Goal: Task Accomplishment & Management: Manage account settings

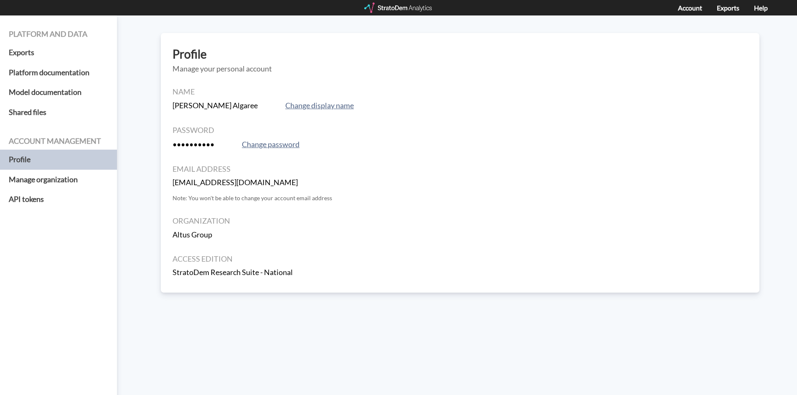
click at [206, 180] on strong "[EMAIL_ADDRESS][DOMAIN_NAME]" at bounding box center [235, 182] width 125 height 9
click at [278, 149] on button "Change password" at bounding box center [270, 145] width 63 height 12
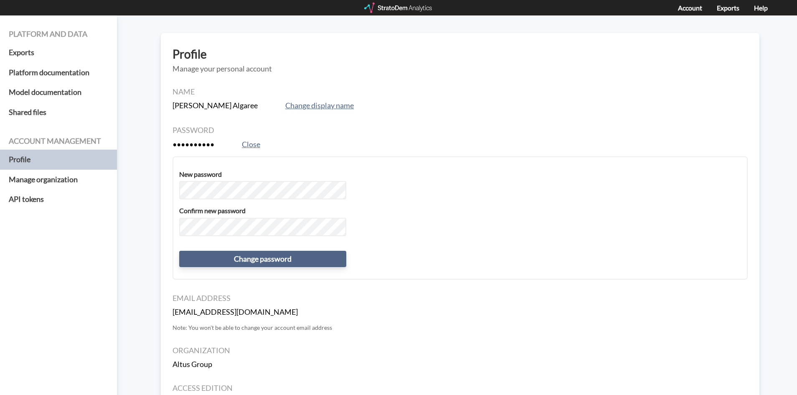
click at [272, 261] on button "Change password" at bounding box center [262, 259] width 167 height 17
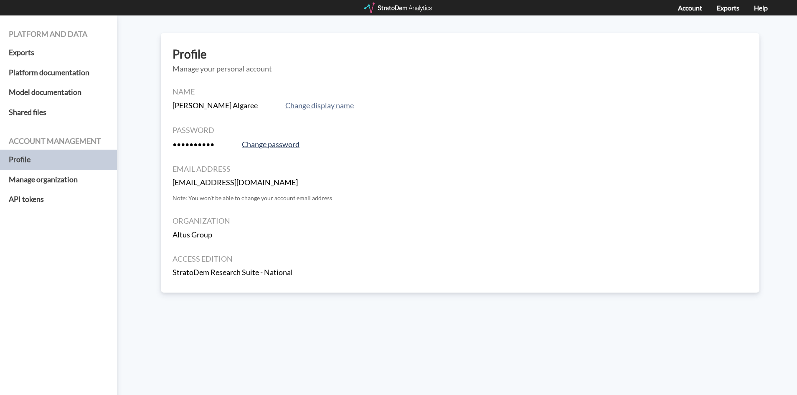
click at [267, 142] on button "Change password" at bounding box center [270, 145] width 63 height 12
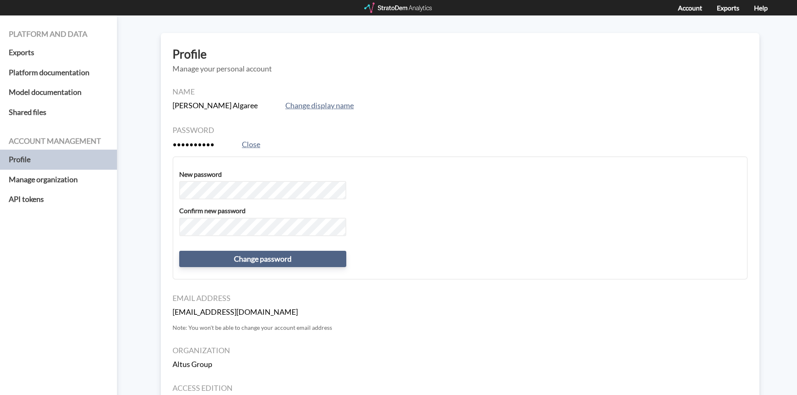
click at [246, 260] on button "Change password" at bounding box center [262, 259] width 167 height 17
click at [260, 260] on button "Change password" at bounding box center [262, 259] width 167 height 17
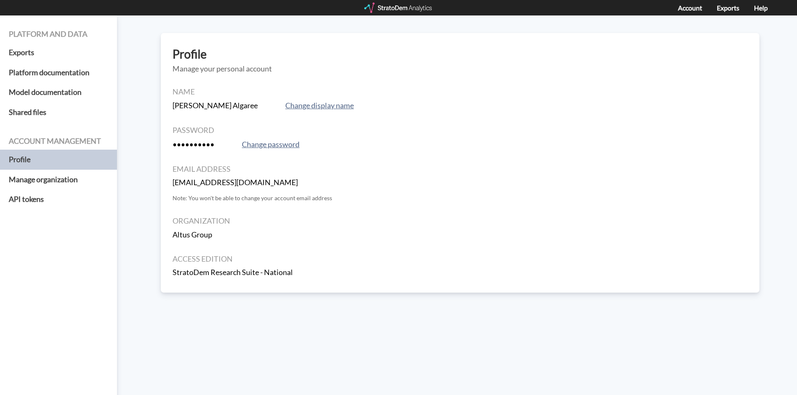
click at [263, 198] on p "Note: You won't be able to change your account email address" at bounding box center [460, 198] width 575 height 8
